Goal: Find specific page/section: Find specific page/section

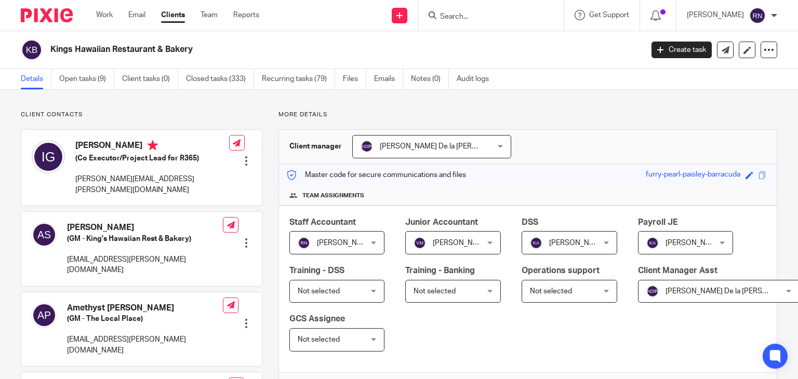
scroll to position [216, 0]
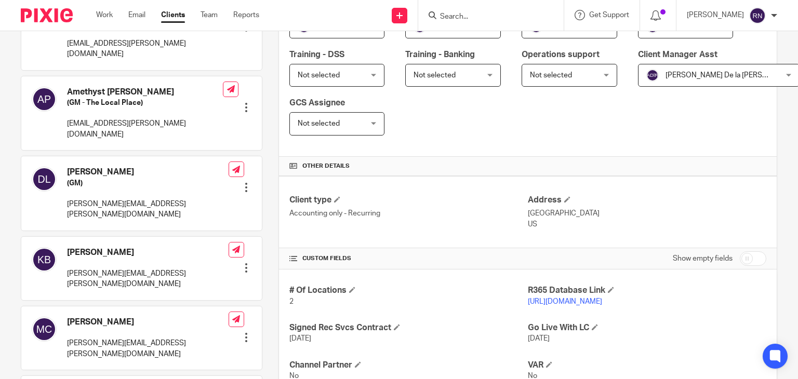
click at [497, 16] on input "Search" at bounding box center [486, 16] width 94 height 9
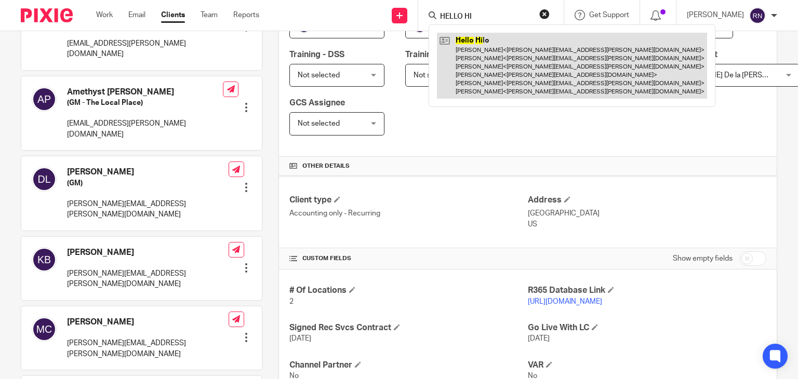
type input "HELLO HI"
click at [480, 70] on link at bounding box center [572, 66] width 270 height 66
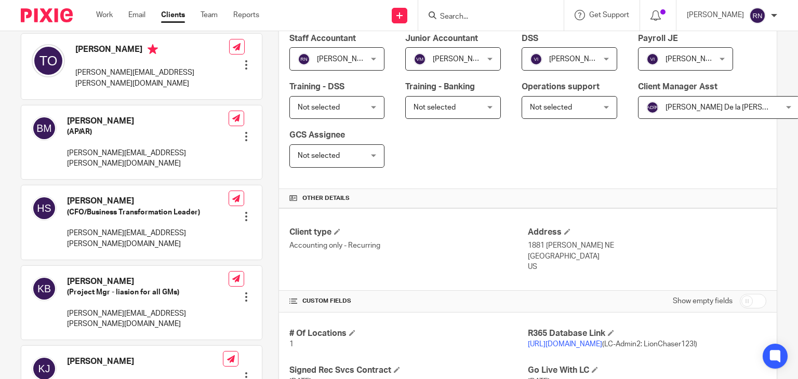
scroll to position [185, 0]
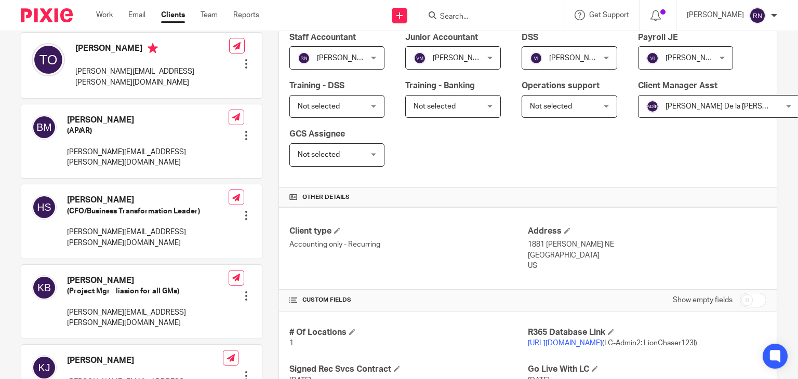
click at [602, 340] on link "[URL][DOMAIN_NAME]" at bounding box center [565, 343] width 74 height 7
